Goal: Information Seeking & Learning: Check status

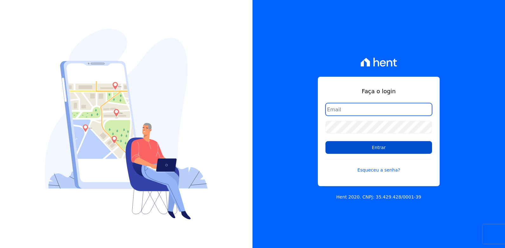
type input "vyviane.martinsgruporei@gmail.com"
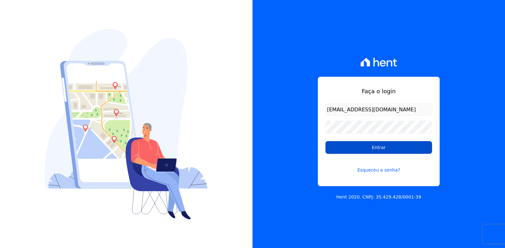
click at [359, 149] on input "Entrar" at bounding box center [378, 147] width 106 height 13
click at [373, 148] on input "Entrar" at bounding box center [378, 147] width 106 height 13
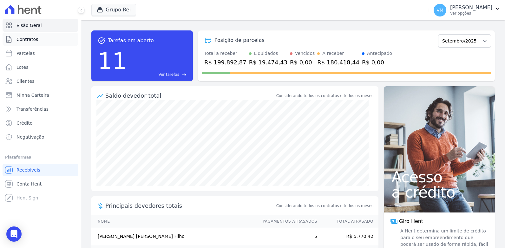
click at [29, 39] on span "Contratos" at bounding box center [27, 39] width 22 height 6
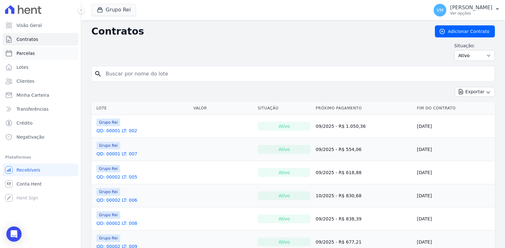
click at [22, 55] on span "Parcelas" at bounding box center [25, 53] width 18 height 6
click at [24, 184] on span "Conta Hent" at bounding box center [28, 184] width 25 height 6
select select
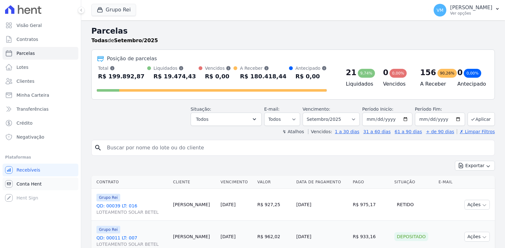
click at [24, 183] on span "Conta Hent" at bounding box center [28, 184] width 25 height 6
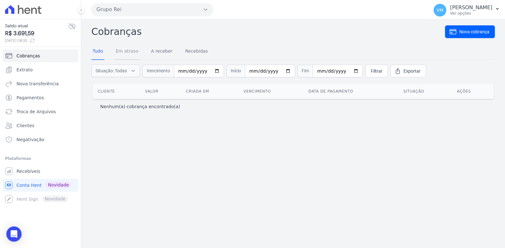
click at [121, 51] on link "Em atraso" at bounding box center [126, 51] width 25 height 16
click at [97, 50] on link "Tudo" at bounding box center [97, 51] width 13 height 16
click at [28, 184] on span "Conta Hent" at bounding box center [28, 185] width 25 height 6
click at [281, 70] on input "date" at bounding box center [270, 71] width 50 height 13
type input "2025-08-01"
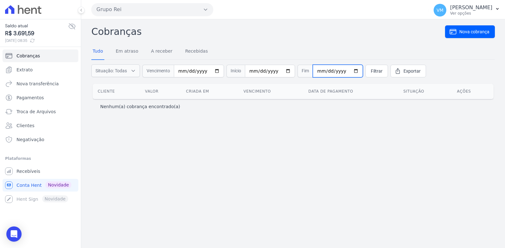
click at [345, 70] on input "date" at bounding box center [338, 71] width 50 height 13
click at [345, 72] on input "2025-09-30" at bounding box center [338, 71] width 50 height 13
type input "[DATE]"
click at [371, 70] on span "Filtrar" at bounding box center [377, 71] width 12 height 6
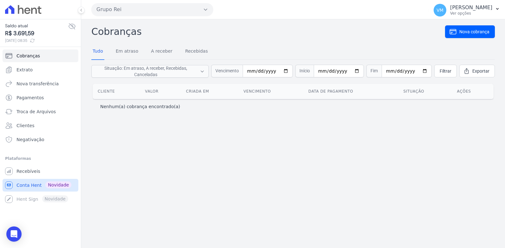
click at [21, 185] on span "Conta Hent" at bounding box center [28, 185] width 25 height 6
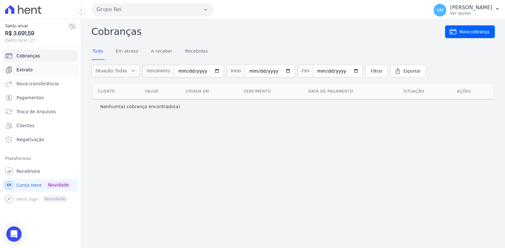
click at [23, 69] on span "Extrato" at bounding box center [24, 70] width 16 height 6
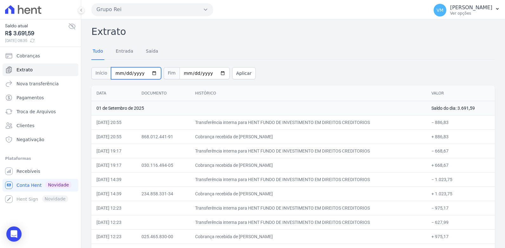
click at [150, 73] on input "[DATE]" at bounding box center [136, 73] width 50 height 12
type input "[DATE]"
click at [213, 73] on input "[DATE]" at bounding box center [204, 73] width 50 height 12
type input "[DATE]"
click at [235, 71] on button "Aplicar" at bounding box center [243, 73] width 23 height 12
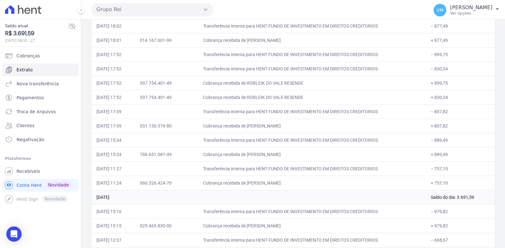
scroll to position [2454, 0]
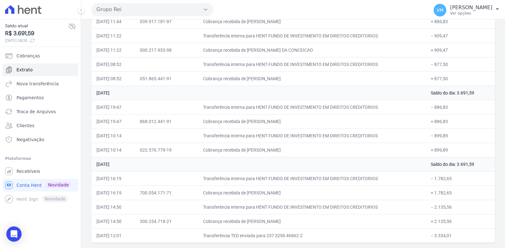
drag, startPoint x: 88, startPoint y: 28, endPoint x: 463, endPoint y: 259, distance: 440.3
click at [463, 248] on html "Saldo atual R$ 3.691,59 [DATE] 08:35 Cobranças Extrato Nova transferência Pagam…" at bounding box center [252, 124] width 505 height 248
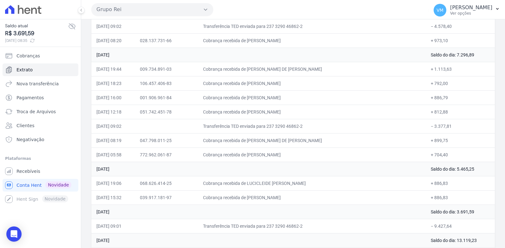
scroll to position [0, 0]
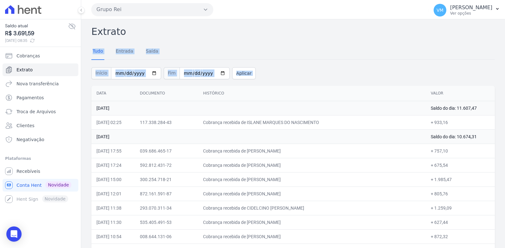
click at [331, 72] on div "Início 2025-08-01 Fim 2025-08-31 Aplicar" at bounding box center [292, 72] width 403 height 26
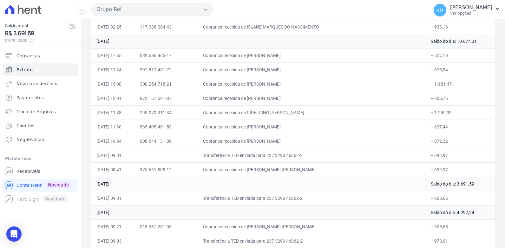
scroll to position [95, 0]
click at [154, 179] on td "28 de Agosto de 2025" at bounding box center [258, 184] width 334 height 14
click at [20, 69] on span "Extrato" at bounding box center [24, 70] width 16 height 6
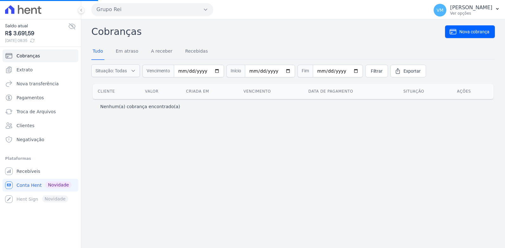
select select
click at [462, 7] on p "[PERSON_NAME]" at bounding box center [471, 7] width 42 height 6
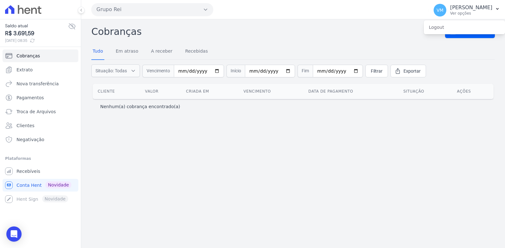
click at [387, 25] on h2 "Cobranças" at bounding box center [267, 31] width 353 height 14
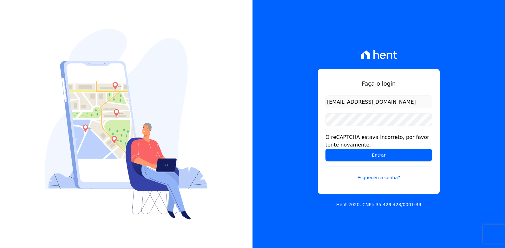
drag, startPoint x: 386, startPoint y: 156, endPoint x: 405, endPoint y: 139, distance: 26.0
click at [387, 156] on input "Entrar" at bounding box center [378, 155] width 106 height 13
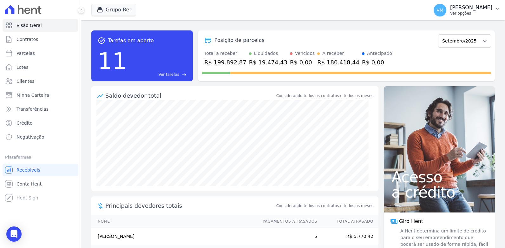
click at [472, 12] on p "Ver opções" at bounding box center [471, 13] width 42 height 5
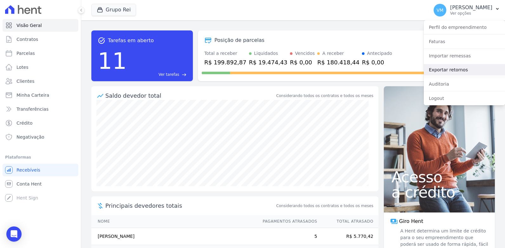
click at [440, 69] on link "Exportar retornos" at bounding box center [463, 69] width 81 height 11
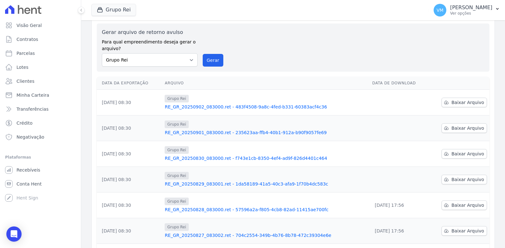
scroll to position [32, 0]
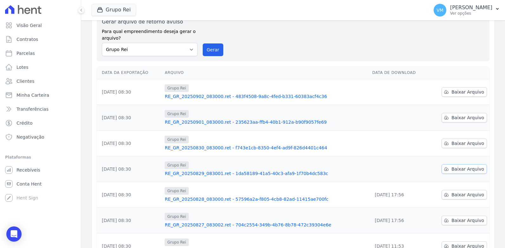
click at [458, 167] on span "Baixar Arquivo" at bounding box center [467, 169] width 33 height 6
click at [452, 142] on span "Baixar Arquivo" at bounding box center [467, 143] width 33 height 6
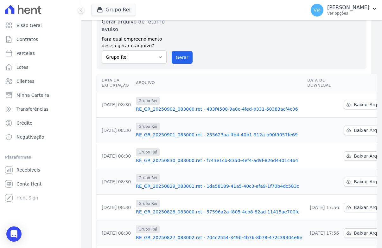
click at [279, 41] on div "Gerar arquivo de retorno avulso Para qual empreendimento deseja gerar o arquivo…" at bounding box center [232, 41] width 260 height 46
click at [354, 129] on span "Baixar Arquivo" at bounding box center [370, 130] width 33 height 6
click at [354, 181] on span "Baixar Arquivo" at bounding box center [370, 181] width 33 height 6
click at [278, 36] on div "Gerar arquivo de retorno avulso Para qual empreendimento deseja gerar o arquivo…" at bounding box center [232, 41] width 260 height 46
drag, startPoint x: 274, startPoint y: 42, endPoint x: 133, endPoint y: 76, distance: 145.2
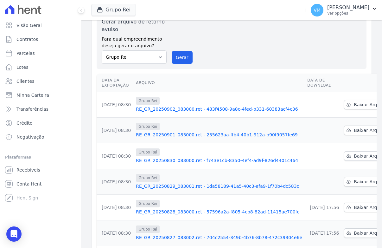
click at [274, 42] on div "Gerar arquivo de retorno avulso Para qual empreendimento deseja gerar o arquivo…" at bounding box center [232, 41] width 260 height 46
drag, startPoint x: 23, startPoint y: 185, endPoint x: 83, endPoint y: 173, distance: 60.9
click at [24, 185] on span "Conta Hent" at bounding box center [28, 184] width 25 height 6
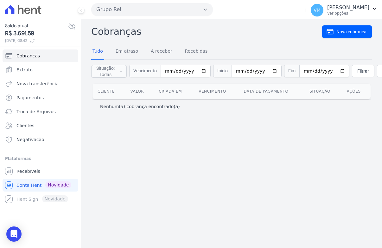
click at [150, 159] on div "Cobranças Nova cobrança Tudo Em atraso A receber Recebidas Situação: Todas Em a…" at bounding box center [231, 133] width 301 height 229
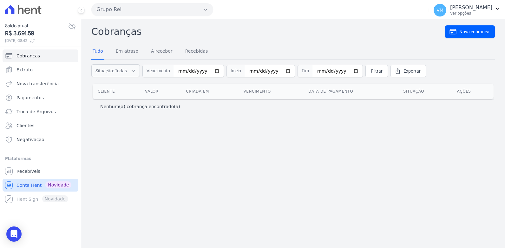
click at [23, 185] on span "Conta Hent" at bounding box center [28, 185] width 25 height 6
click at [20, 70] on span "Extrato" at bounding box center [24, 70] width 16 height 6
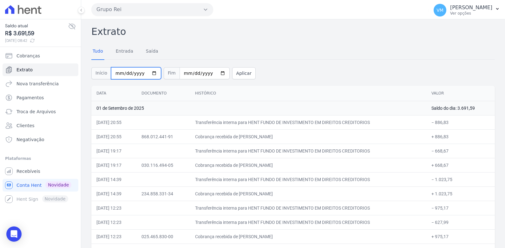
click at [150, 73] on input "2025-09-01" at bounding box center [136, 73] width 50 height 12
type input "2025-08-29"
click at [213, 72] on input "2025-09-02" at bounding box center [204, 73] width 50 height 12
type input "2025-08-29"
click at [232, 73] on button "Aplicar" at bounding box center [243, 73] width 23 height 12
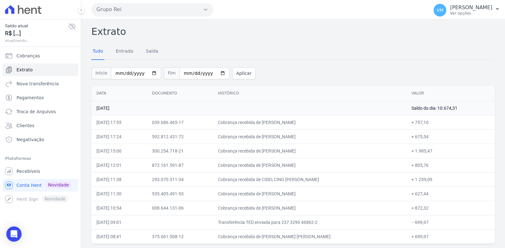
scroll to position [1, 0]
click at [331, 62] on div "Início [DATE] Fim [DATE] Aplicar" at bounding box center [292, 71] width 403 height 26
drag, startPoint x: 164, startPoint y: 119, endPoint x: 199, endPoint y: 122, distance: 34.3
click at [199, 122] on td "039.686.465-17" at bounding box center [180, 121] width 66 height 14
copy td "039.686.465-17"
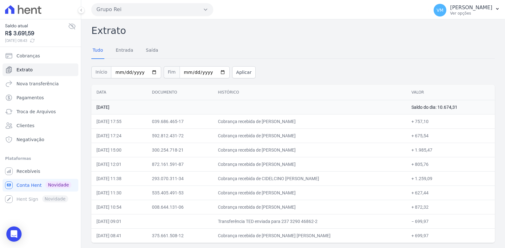
drag, startPoint x: 271, startPoint y: 120, endPoint x: 349, endPoint y: 124, distance: 78.1
click at [349, 124] on td "Cobrança recebida de FABILTON PEREIRA DOS SANTOS" at bounding box center [309, 121] width 193 height 14
copy td "FABILTON PEREIRA DOS SANTOS"
drag, startPoint x: 271, startPoint y: 134, endPoint x: 339, endPoint y: 136, distance: 68.5
click at [339, 136] on td "Cobrança recebida de GEOVANDER GONZAGA TEIXEIRA" at bounding box center [309, 135] width 193 height 14
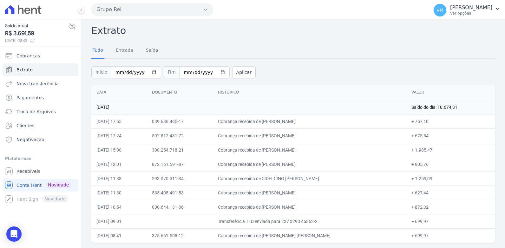
copy td "GEOVANDER GONZAGA TEIXEIRA"
drag, startPoint x: 270, startPoint y: 147, endPoint x: 328, endPoint y: 150, distance: 57.8
click at [328, 150] on td "Cobrança recebida de CRISTINA NETA BARBOSA" at bounding box center [309, 150] width 193 height 14
copy td "CRISTINA NETA BARBOSA"
drag, startPoint x: 270, startPoint y: 163, endPoint x: 343, endPoint y: 163, distance: 72.3
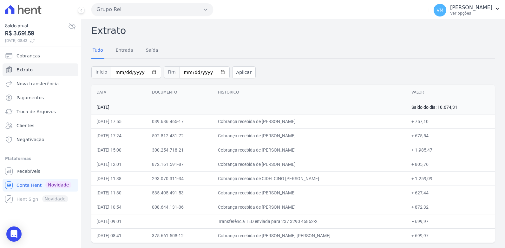
click at [343, 163] on td "Cobrança recebida de ANTONIO MARCOS INACIO LIBORIO" at bounding box center [309, 164] width 193 height 14
copy td "ANTONIO MARCOS INACIO LIBORIO"
drag, startPoint x: 270, startPoint y: 177, endPoint x: 336, endPoint y: 184, distance: 66.3
click at [336, 184] on td "Cobrança recebida de CIDELCINO JOSE RODRIGUES" at bounding box center [309, 178] width 193 height 14
copy td "CIDELCINO JOSE RODRIGUES"
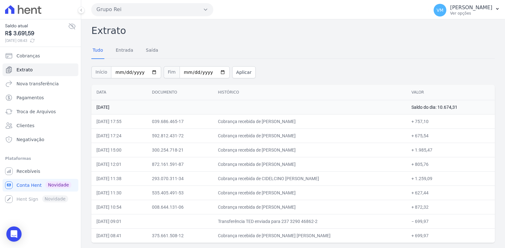
drag, startPoint x: 270, startPoint y: 191, endPoint x: 339, endPoint y: 189, distance: 68.8
click at [339, 189] on td "Cobrança recebida de EVA ISRRAELINA RAMOS SANTOS" at bounding box center [309, 192] width 193 height 14
copy td "EVA ISRRAELINA RAMOS SANTOS"
drag, startPoint x: 270, startPoint y: 205, endPoint x: 314, endPoint y: 207, distance: 43.8
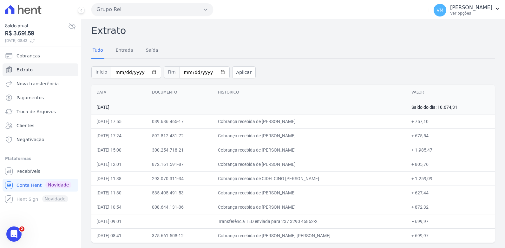
click at [314, 207] on td "Cobrança recebida de RONI RIBEIRO NEVES" at bounding box center [309, 207] width 193 height 14
copy td "RONI RIBEIRO NEVES"
click at [275, 222] on td "Transferência TED enviada para 237 3290 46862-2" at bounding box center [309, 221] width 193 height 14
drag, startPoint x: 270, startPoint y: 236, endPoint x: 332, endPoint y: 237, distance: 62.1
click at [332, 237] on td "Cobrança recebida de CLEONICE LUCAS DA SILVA" at bounding box center [309, 235] width 193 height 14
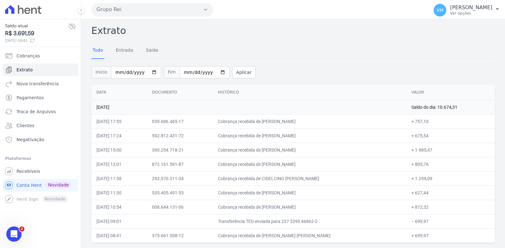
copy td "CLEONICE LUCAS DA SILVA"
click at [152, 71] on input "2025-08-29" at bounding box center [136, 72] width 50 height 12
click at [150, 71] on input "2025-08-29" at bounding box center [136, 72] width 50 height 12
type input "2025-08-30"
drag, startPoint x: 213, startPoint y: 69, endPoint x: 215, endPoint y: 77, distance: 8.3
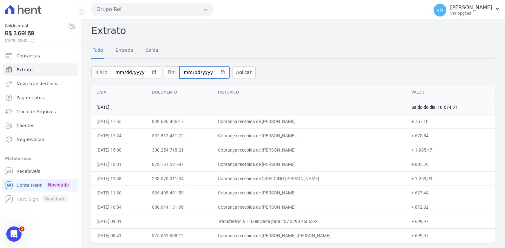
click at [214, 70] on input "2025-08-29" at bounding box center [204, 72] width 50 height 12
type input "[DATE]"
click at [233, 71] on button "Aplicar" at bounding box center [243, 72] width 23 height 12
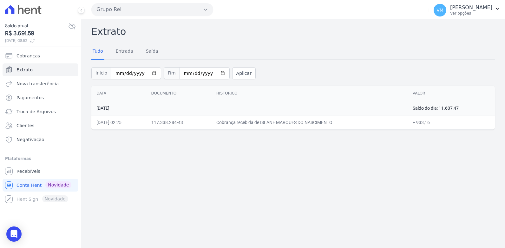
drag, startPoint x: 271, startPoint y: 122, endPoint x: 347, endPoint y: 121, distance: 76.4
click at [347, 121] on td "Cobrança recebida de ISLANE MARQUES DO NASCIMENTO" at bounding box center [309, 122] width 196 height 14
copy td "ISLANE MARQUES DO NASCIMENTO"
click at [27, 72] on span "Extrato" at bounding box center [24, 70] width 16 height 6
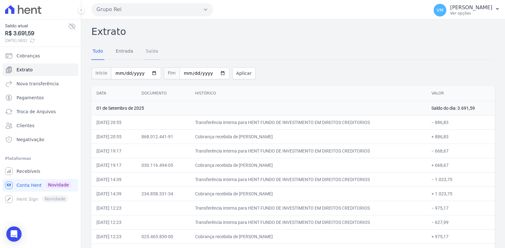
click at [149, 50] on link "Saída" at bounding box center [152, 51] width 15 height 16
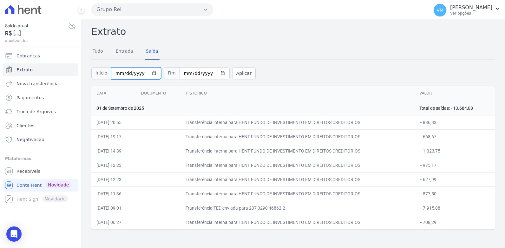
click at [151, 74] on input "2025-09-01" at bounding box center [136, 73] width 50 height 12
click at [214, 73] on input "2025-09-02" at bounding box center [204, 73] width 50 height 12
click at [150, 72] on input "2025-09-01" at bounding box center [136, 73] width 50 height 12
type input "[DATE]"
click at [215, 72] on input "2025-09-02" at bounding box center [204, 73] width 50 height 12
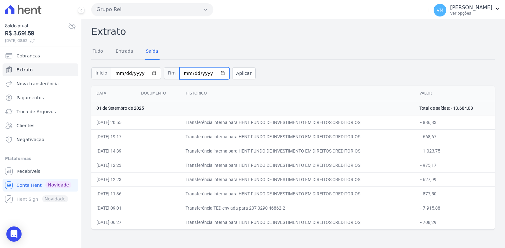
type input "[DATE]"
click at [232, 73] on button "Aplicar" at bounding box center [243, 73] width 23 height 12
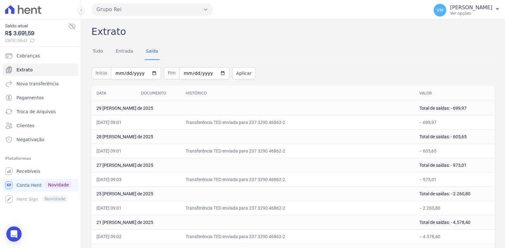
click at [286, 74] on div "Início [DATE] Fim [DATE] Aplicar" at bounding box center [292, 72] width 403 height 26
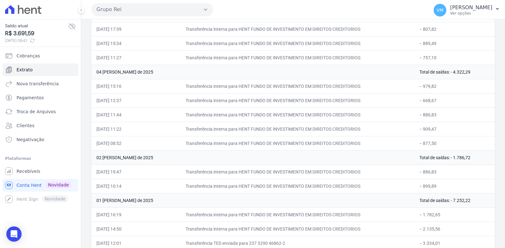
scroll to position [1099, 0]
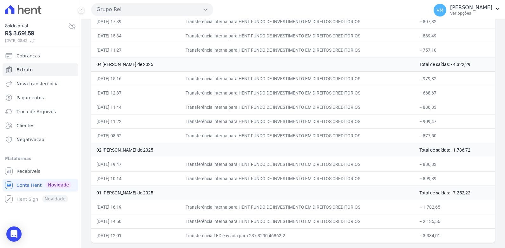
click at [411, 221] on td "Transferência interna para HENT FUNDO DE INVESTIMENTO EM DIREITOS CREDITORIOS" at bounding box center [297, 221] width 234 height 14
drag, startPoint x: 417, startPoint y: 77, endPoint x: 438, endPoint y: 136, distance: 62.4
click at [352, 146] on td "02 [PERSON_NAME] de 2025" at bounding box center [252, 150] width 323 height 14
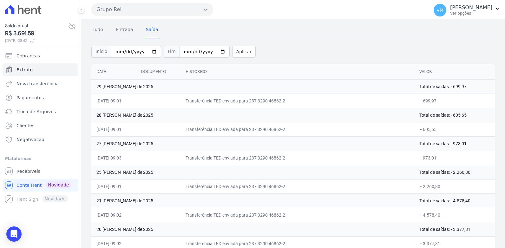
scroll to position [0, 0]
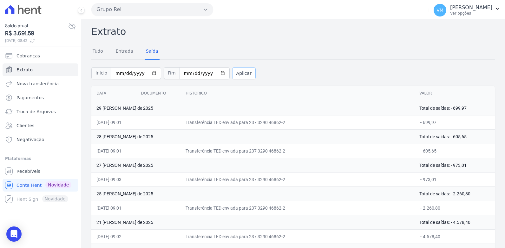
drag, startPoint x: 233, startPoint y: 72, endPoint x: 232, endPoint y: 77, distance: 5.2
click at [233, 72] on button "Aplicar" at bounding box center [243, 73] width 23 height 12
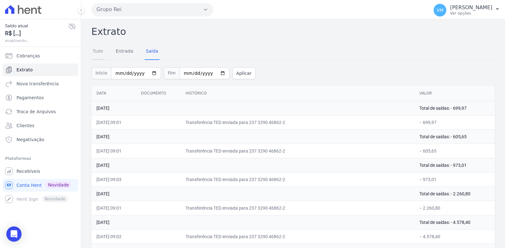
drag, startPoint x: 0, startPoint y: 0, endPoint x: 97, endPoint y: 50, distance: 109.0
click at [97, 50] on link "Tudo" at bounding box center [97, 51] width 13 height 16
